Goal: Complete application form

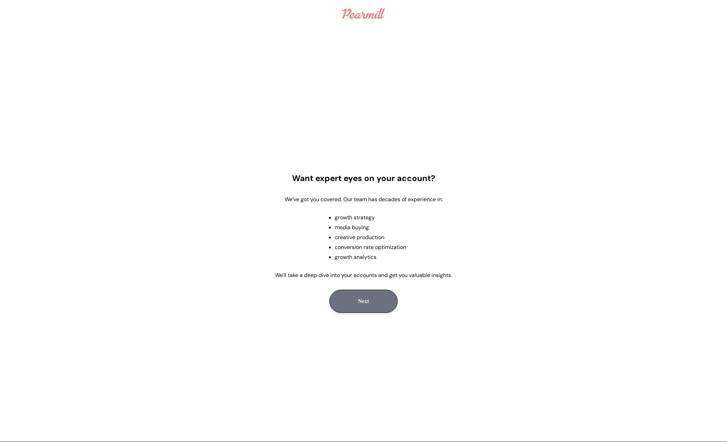
click at [347, 305] on button "Next" at bounding box center [363, 301] width 68 height 23
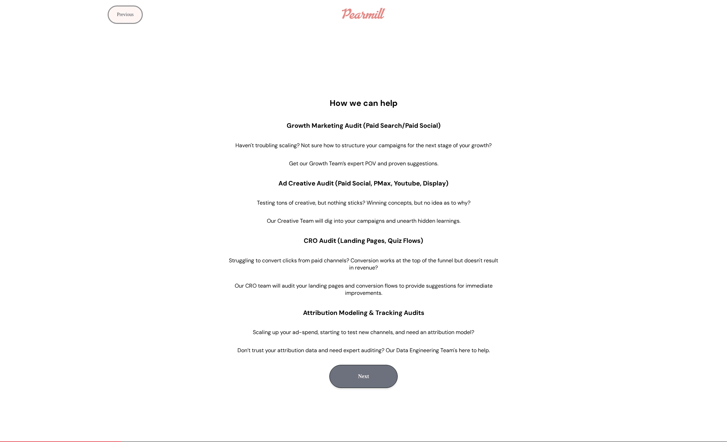
click at [353, 383] on button "Next" at bounding box center [363, 376] width 68 height 23
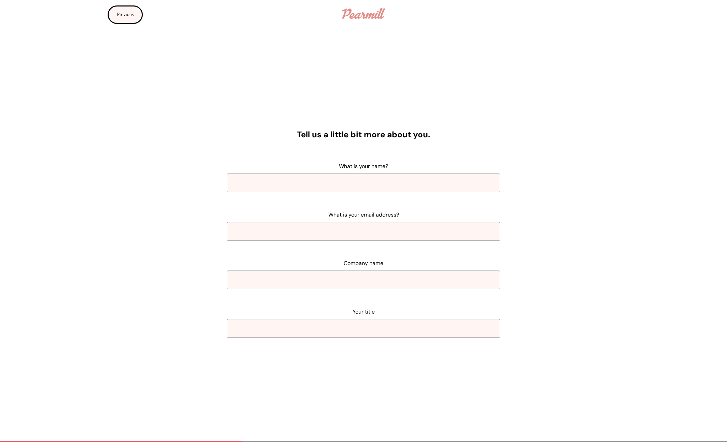
click at [122, 7] on button "Previous" at bounding box center [125, 14] width 35 height 18
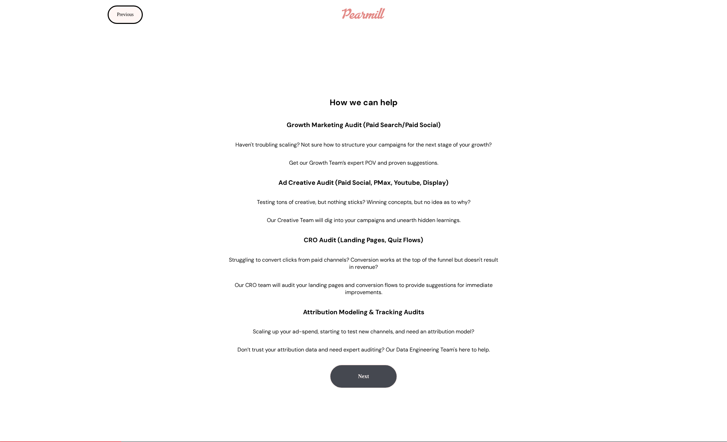
click at [120, 14] on button "Previous" at bounding box center [125, 14] width 35 height 18
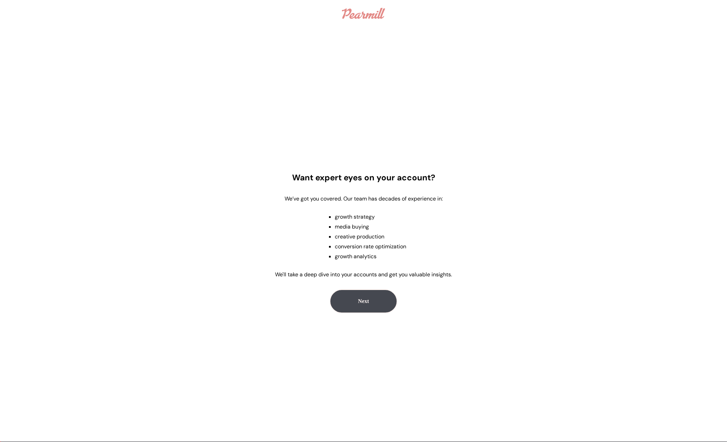
click at [370, 15] on img at bounding box center [363, 13] width 43 height 11
